Goal: Navigation & Orientation: Find specific page/section

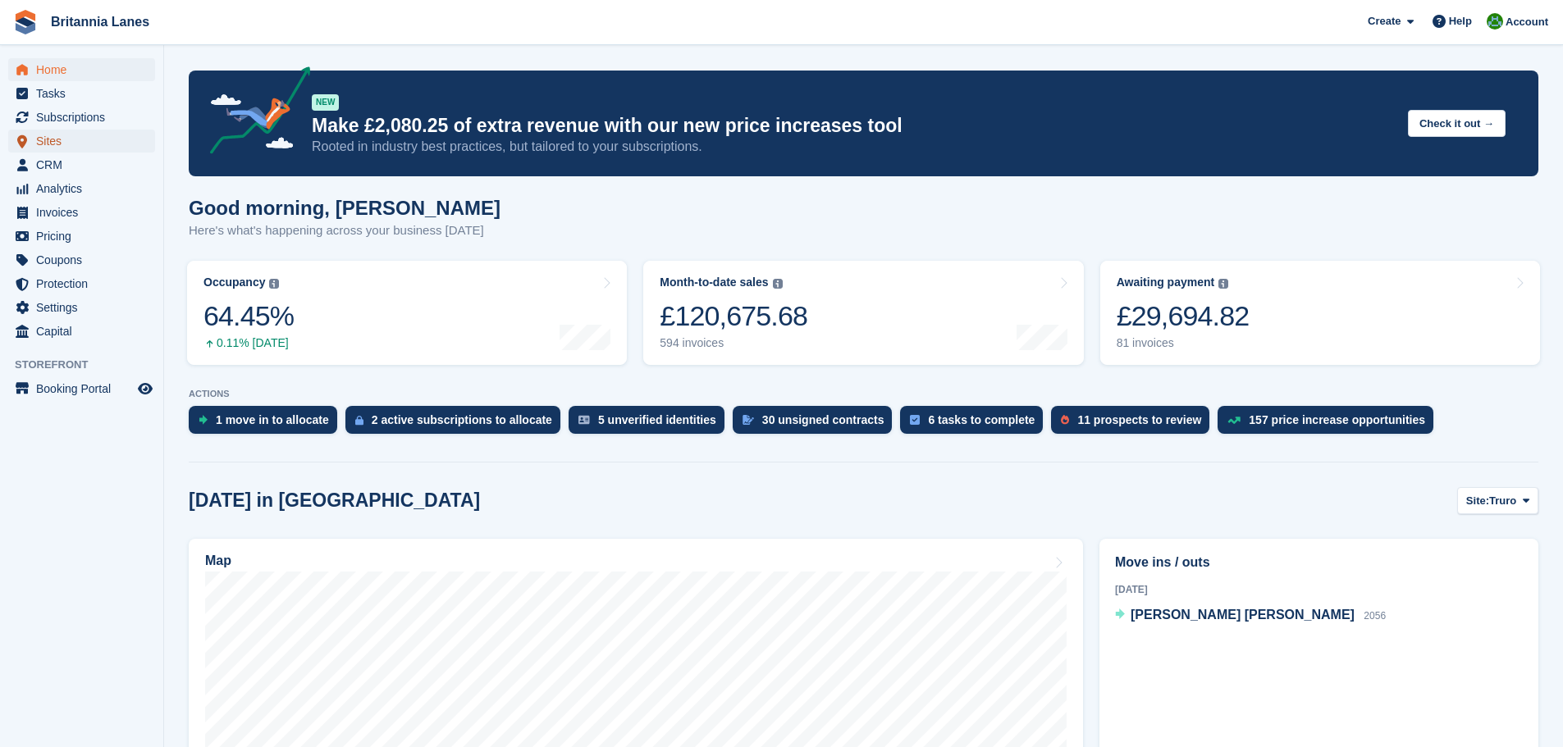
click at [58, 144] on span "Sites" at bounding box center [85, 141] width 98 height 23
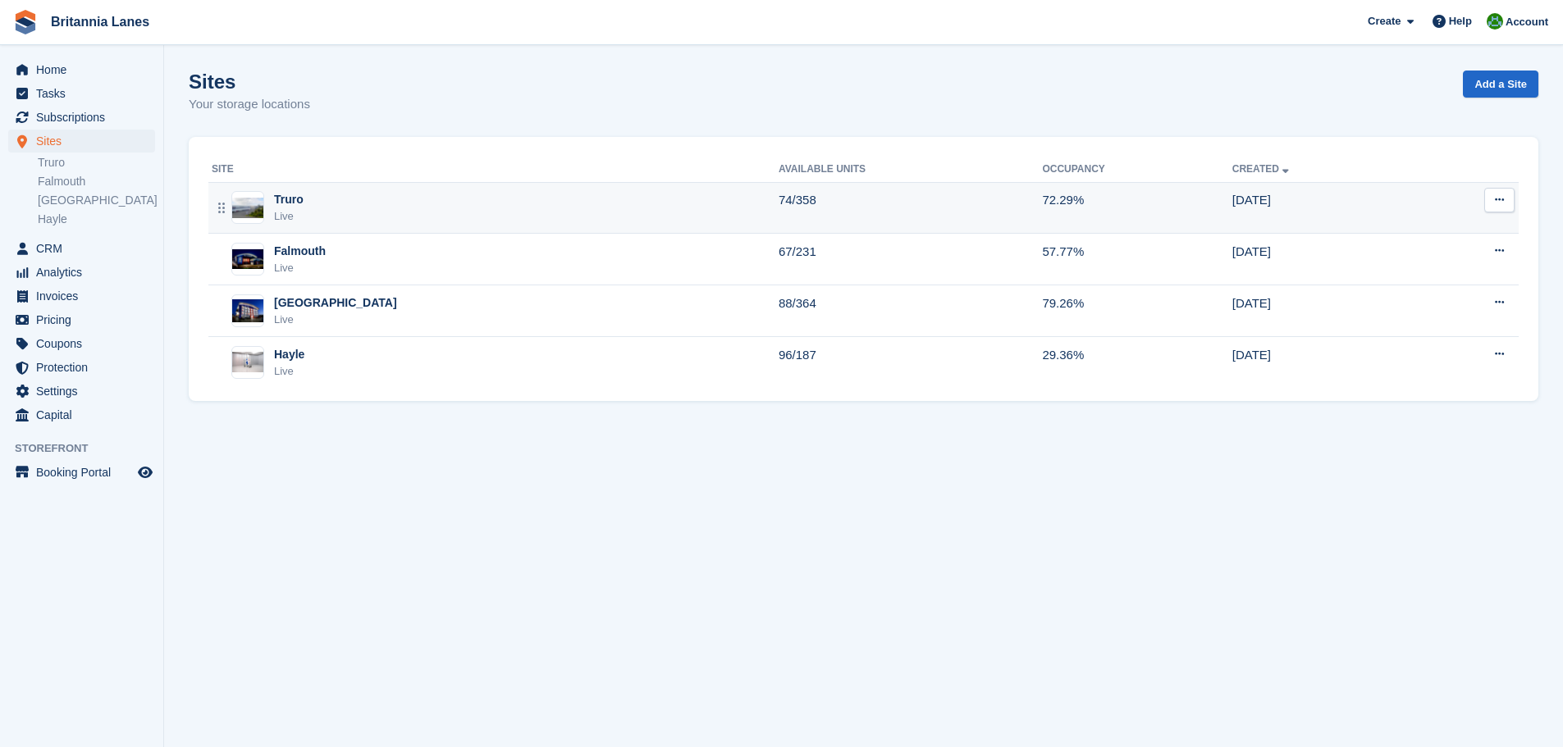
click at [340, 208] on div "Truro Live" at bounding box center [495, 208] width 567 height 34
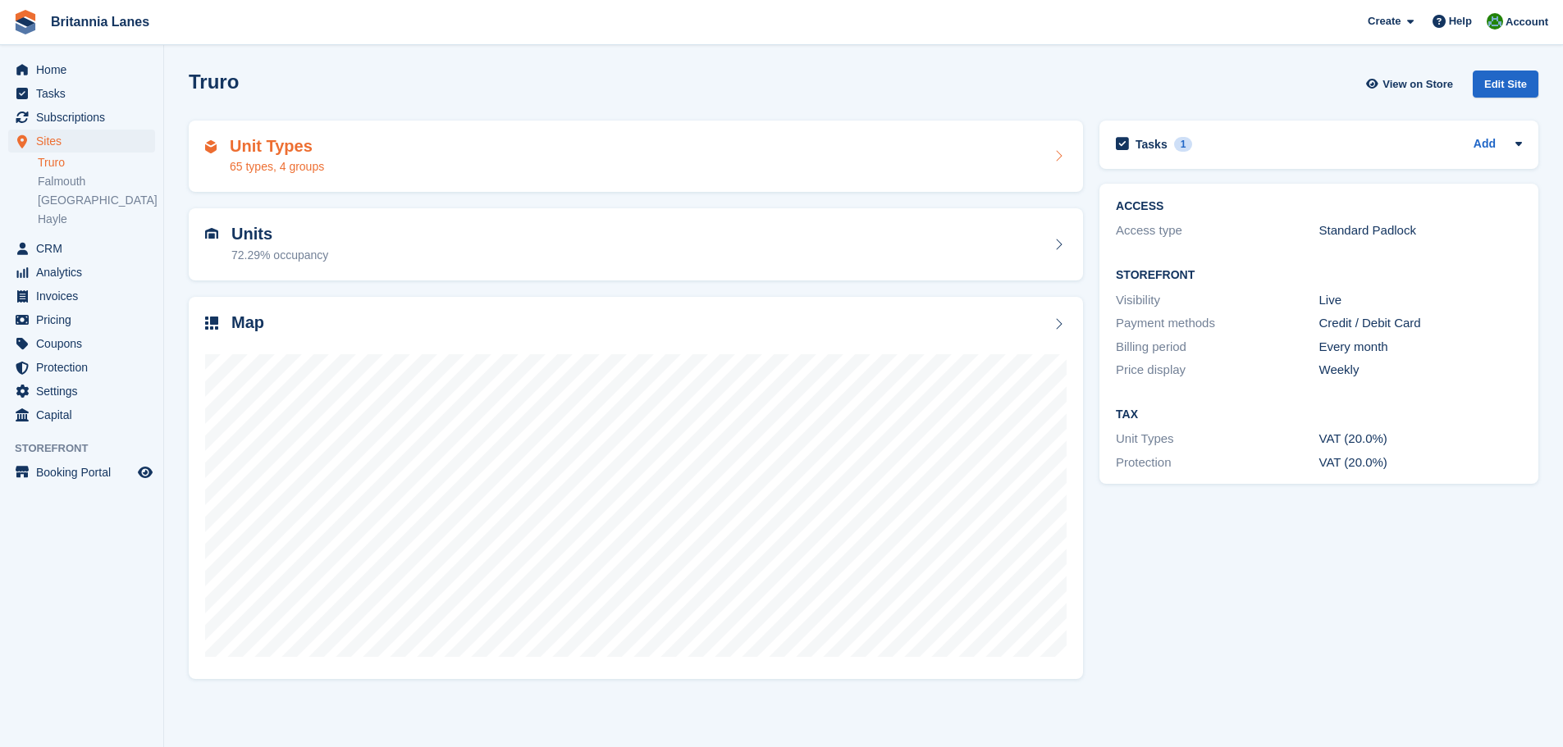
click at [354, 158] on div "Unit Types 65 types, 4 groups" at bounding box center [635, 156] width 861 height 39
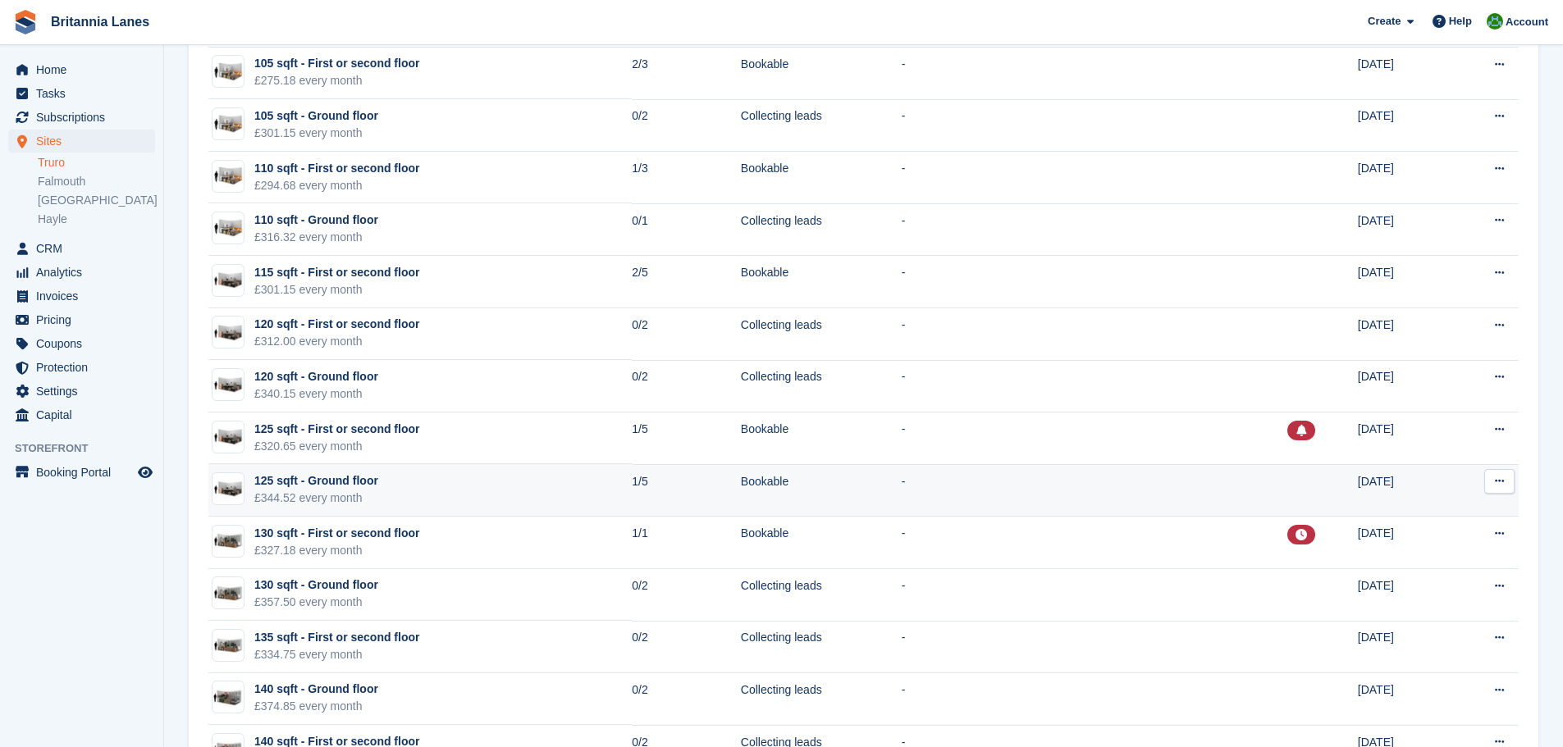
scroll to position [1969, 0]
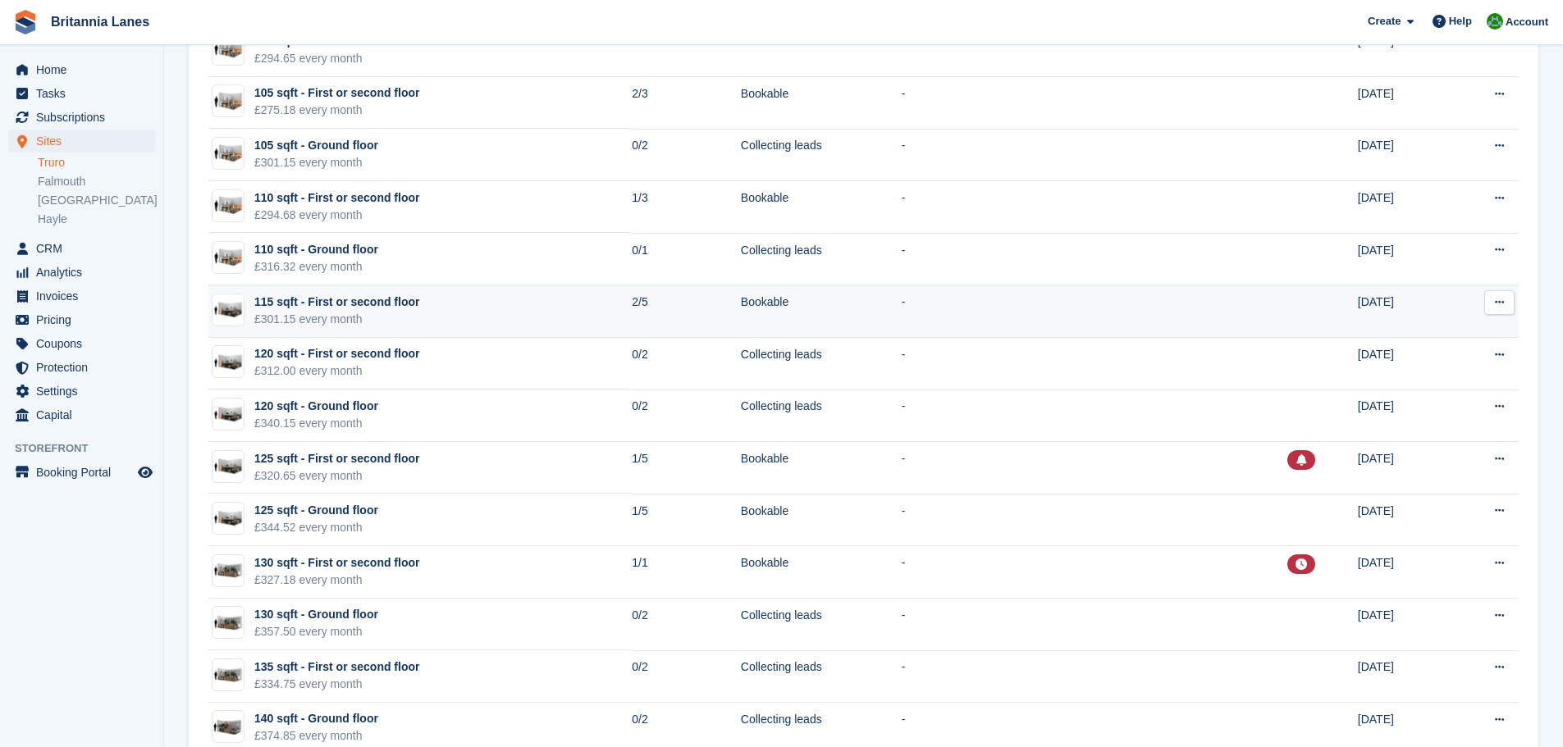
click at [468, 308] on td "115 sqft - First or second floor £301.15 every month" at bounding box center [419, 312] width 423 height 53
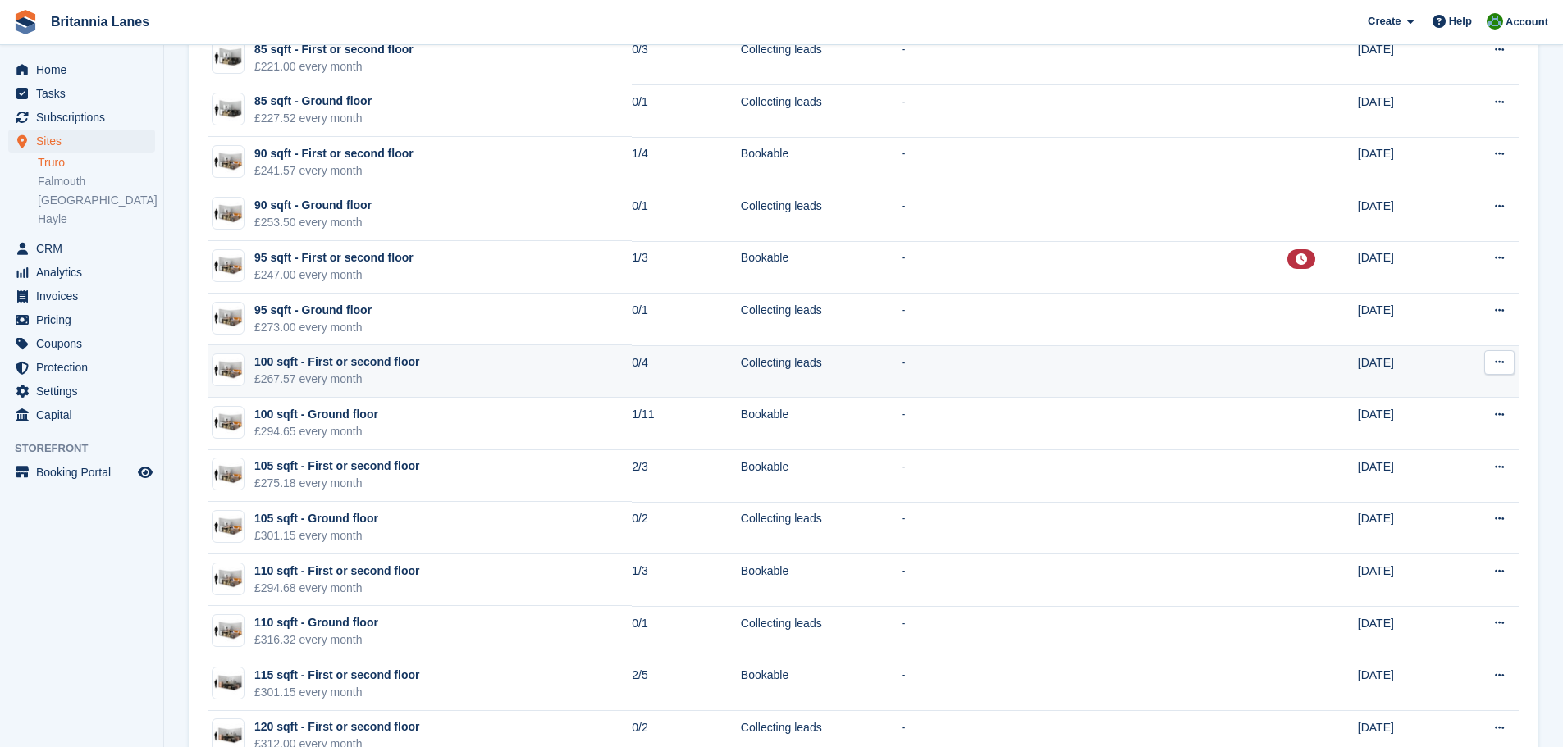
scroll to position [1559, 0]
